Goal: Task Accomplishment & Management: Manage account settings

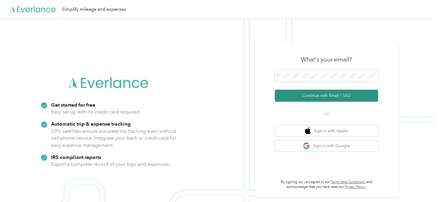
click at [325, 93] on button "Continue with Email / SSO" at bounding box center [326, 96] width 103 height 12
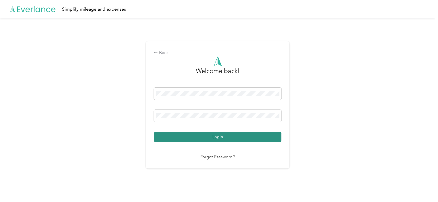
click at [220, 138] on button "Login" at bounding box center [217, 137] width 127 height 10
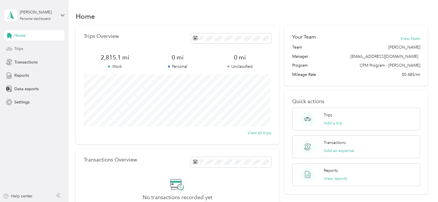
drag, startPoint x: 22, startPoint y: 50, endPoint x: 22, endPoint y: 55, distance: 4.4
click at [22, 52] on div "Trips" at bounding box center [34, 49] width 60 height 10
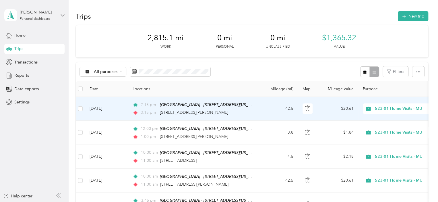
click at [259, 110] on td "2:15 pm [GEOGRAPHIC_DATA] - [STREET_ADDRESS][US_STATE]) 3:15 pm [STREET_ADDRESS…" at bounding box center [194, 109] width 132 height 24
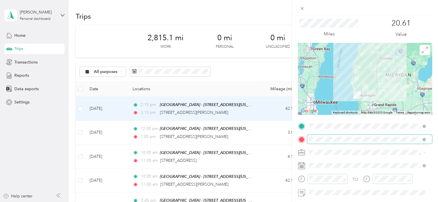
scroll to position [29, 0]
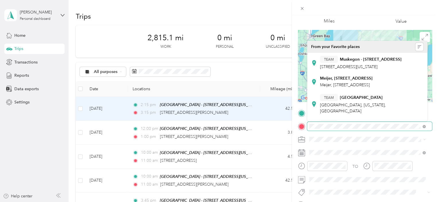
click at [300, 124] on div at bounding box center [365, 126] width 134 height 9
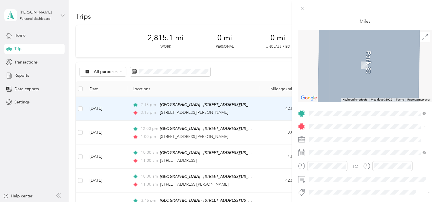
click at [349, 59] on span "[STREET_ADDRESS][US_STATE]" at bounding box center [348, 56] width 57 height 5
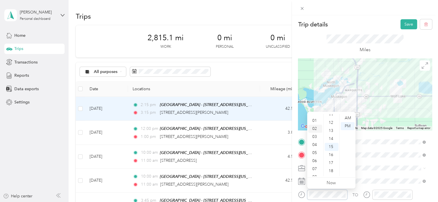
scroll to position [0, 0]
click at [316, 126] on div "01" at bounding box center [315, 126] width 14 height 8
click at [332, 123] on div "30" at bounding box center [332, 124] width 14 height 8
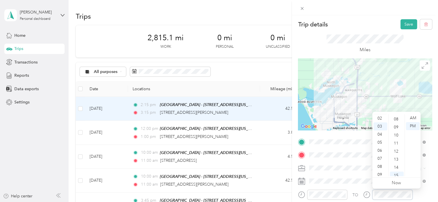
scroll to position [0, 0]
click at [381, 136] on div "02" at bounding box center [380, 134] width 14 height 8
click at [397, 118] on div "00" at bounding box center [397, 118] width 14 height 8
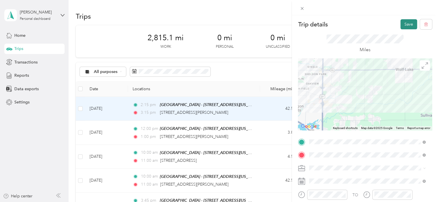
click at [402, 25] on button "Save" at bounding box center [408, 24] width 17 height 10
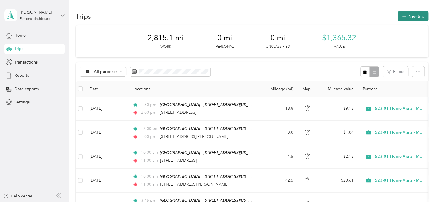
click at [408, 17] on button "New trip" at bounding box center [413, 16] width 30 height 10
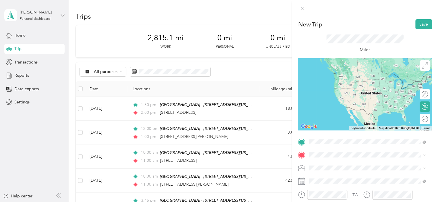
click at [340, 72] on span "[STREET_ADDRESS][US_STATE]" at bounding box center [348, 71] width 57 height 5
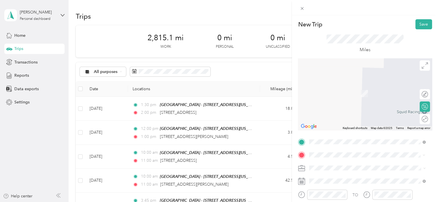
click at [367, 88] on span "[STREET_ADDRESS][PERSON_NAME][US_STATE]" at bounding box center [364, 84] width 89 height 5
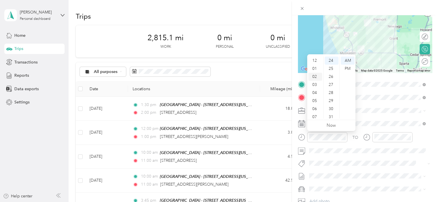
click at [314, 75] on div "02" at bounding box center [315, 77] width 14 height 8
click at [315, 70] on div "01" at bounding box center [315, 69] width 14 height 8
drag, startPoint x: 331, startPoint y: 86, endPoint x: 345, endPoint y: 74, distance: 18.3
click at [331, 86] on div "45" at bounding box center [332, 86] width 14 height 8
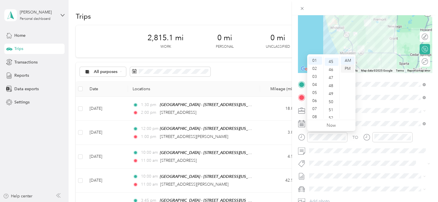
scroll to position [362, 0]
click at [350, 68] on div "PM" at bounding box center [348, 69] width 14 height 8
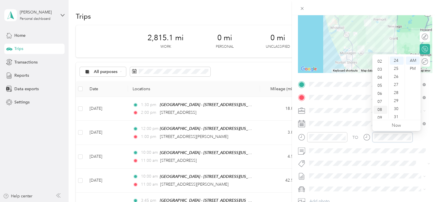
scroll to position [6, 0]
click at [379, 70] on div "02" at bounding box center [380, 71] width 14 height 8
drag, startPoint x: 398, startPoint y: 104, endPoint x: 404, endPoint y: 91, distance: 13.5
click at [398, 104] on div "15" at bounding box center [397, 103] width 14 height 8
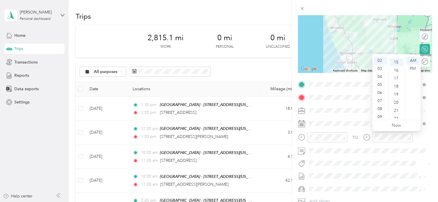
scroll to position [121, 0]
click at [413, 67] on div "PM" at bounding box center [413, 69] width 14 height 8
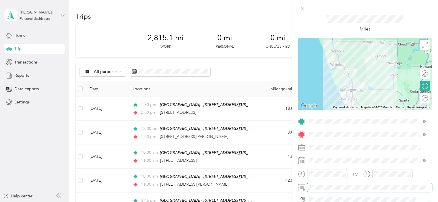
scroll to position [0, 0]
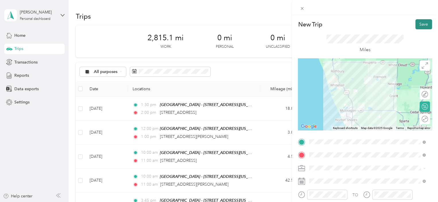
click at [421, 25] on button "Save" at bounding box center [423, 24] width 17 height 10
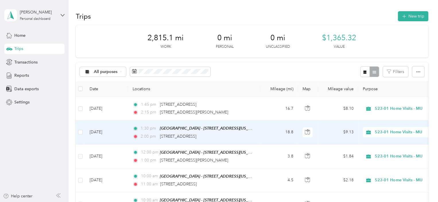
click at [259, 132] on td "1:30 pm [GEOGRAPHIC_DATA] - [STREET_ADDRESS][US_STATE]) 2:00 pm [STREET_ADDRESS]" at bounding box center [194, 132] width 132 height 24
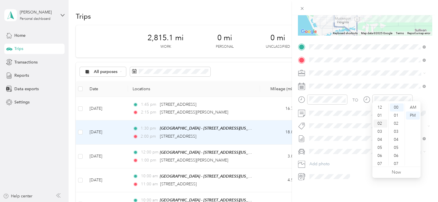
click at [377, 116] on div "01" at bounding box center [380, 115] width 14 height 8
click at [396, 123] on div "45" at bounding box center [397, 125] width 14 height 8
click at [382, 114] on div "01" at bounding box center [380, 115] width 14 height 8
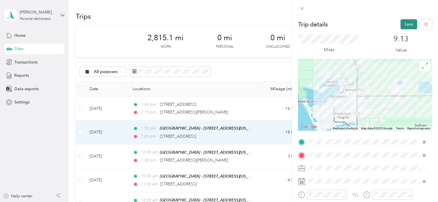
click at [400, 26] on button "Save" at bounding box center [408, 24] width 17 height 10
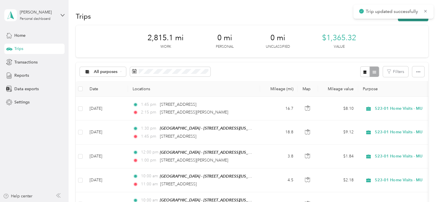
click at [414, 21] on button "New trip" at bounding box center [413, 16] width 30 height 10
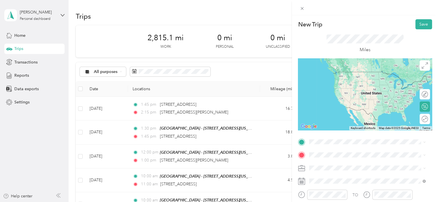
click at [364, 74] on span "[STREET_ADDRESS][PERSON_NAME][US_STATE]" at bounding box center [364, 71] width 89 height 5
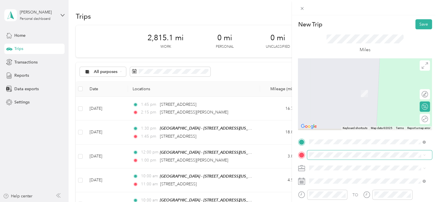
click at [343, 158] on span at bounding box center [369, 154] width 125 height 9
click at [360, 145] on strong "Muskegon - [STREET_ADDRESS]" at bounding box center [371, 147] width 62 height 5
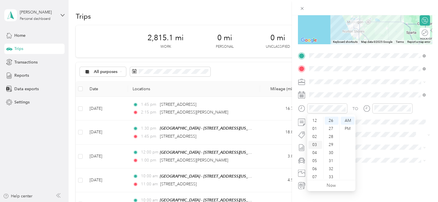
click at [313, 144] on div "03" at bounding box center [315, 145] width 14 height 8
click at [332, 117] on div "15" at bounding box center [332, 118] width 14 height 8
drag, startPoint x: 349, startPoint y: 129, endPoint x: 357, endPoint y: 128, distance: 7.8
click at [349, 129] on div "PM" at bounding box center [348, 129] width 14 height 8
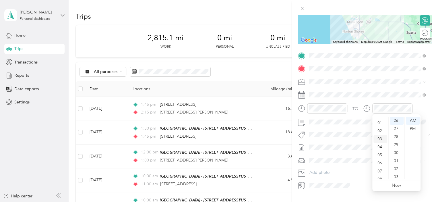
click at [381, 140] on div "03" at bounding box center [380, 139] width 14 height 8
click at [395, 129] on div "45" at bounding box center [397, 130] width 14 height 8
click at [414, 127] on div "PM" at bounding box center [413, 129] width 14 height 8
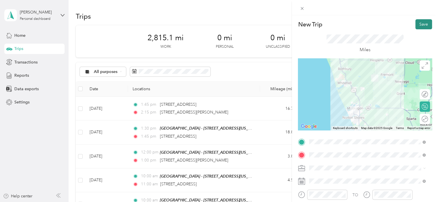
click at [416, 25] on button "Save" at bounding box center [423, 24] width 17 height 10
